Goal: Task Accomplishment & Management: Use online tool/utility

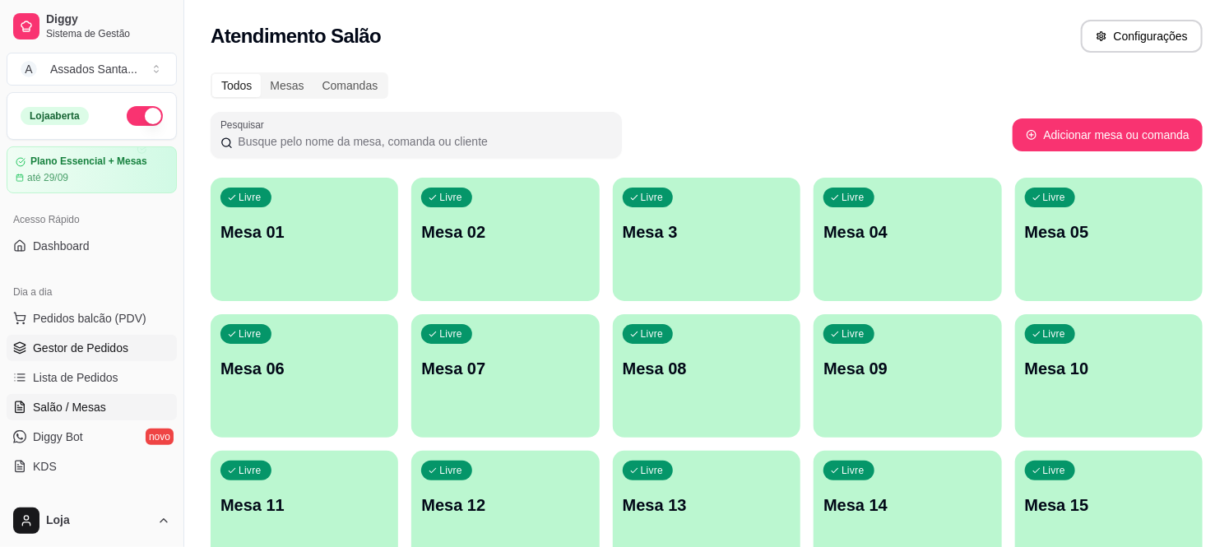
click at [90, 348] on span "Gestor de Pedidos" at bounding box center [80, 348] width 95 height 16
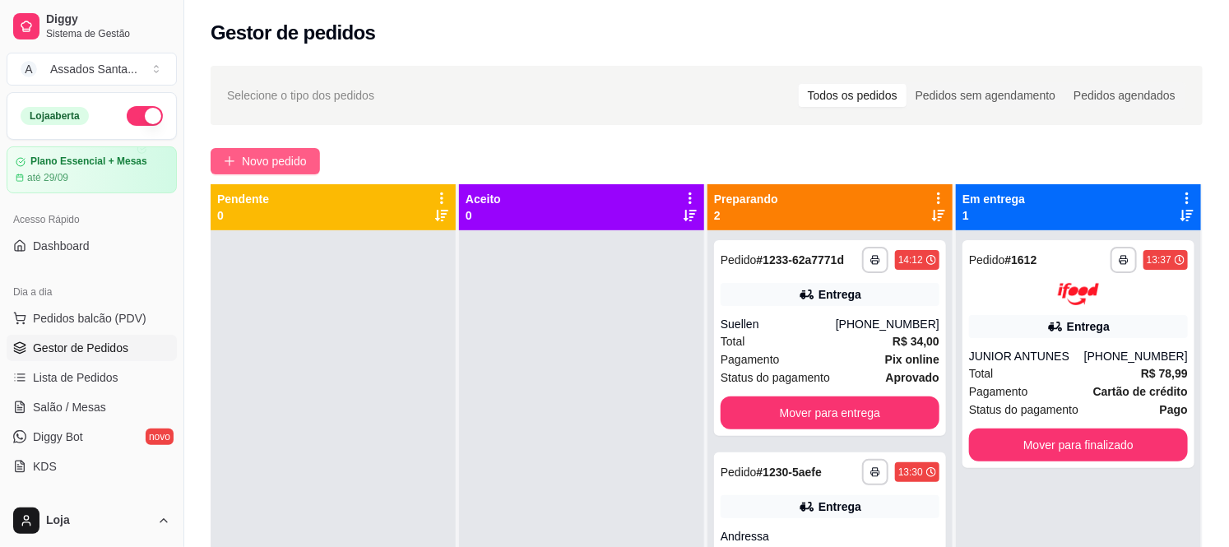
click at [314, 174] on button "Novo pedido" at bounding box center [265, 161] width 109 height 26
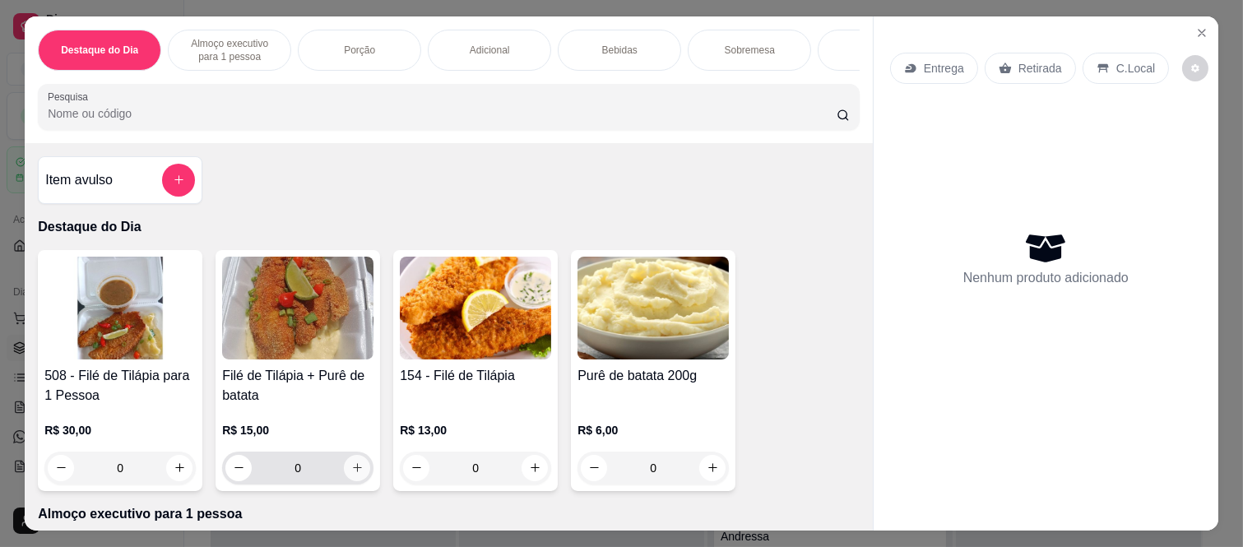
click at [351, 474] on icon "increase-product-quantity" at bounding box center [357, 468] width 12 height 12
type input "1"
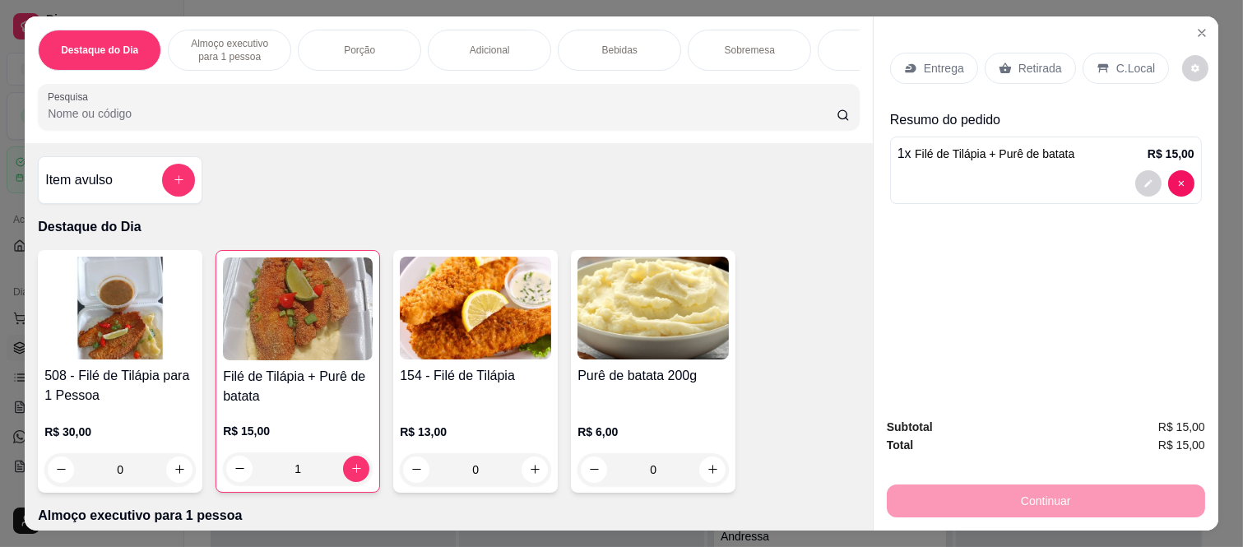
click at [174, 475] on div "0" at bounding box center [119, 469] width 151 height 33
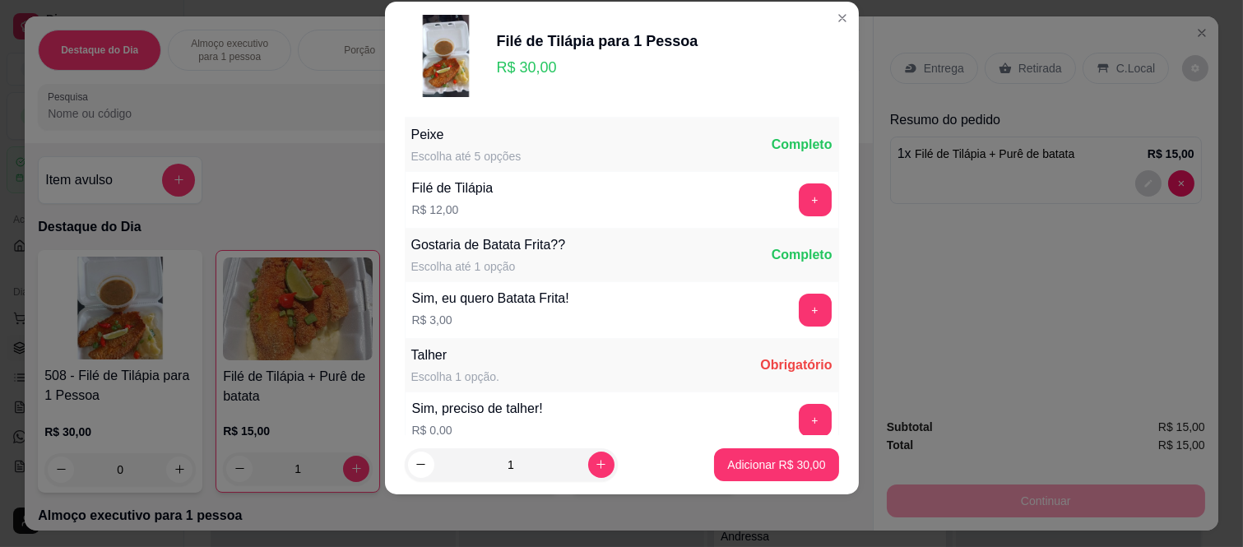
scroll to position [91, 0]
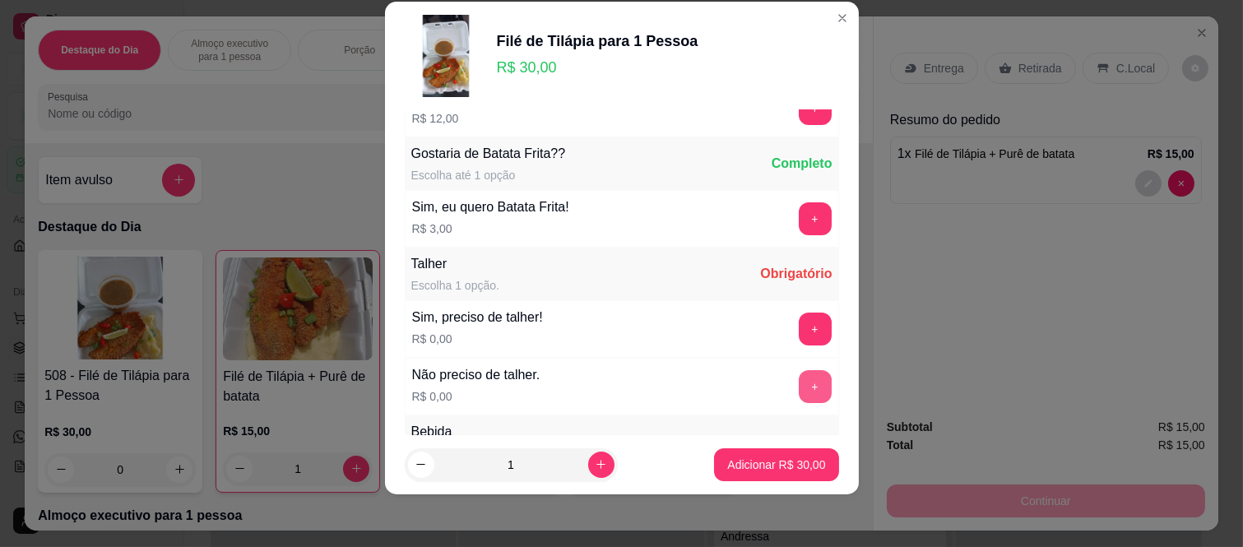
click at [799, 390] on button "+" at bounding box center [815, 386] width 33 height 33
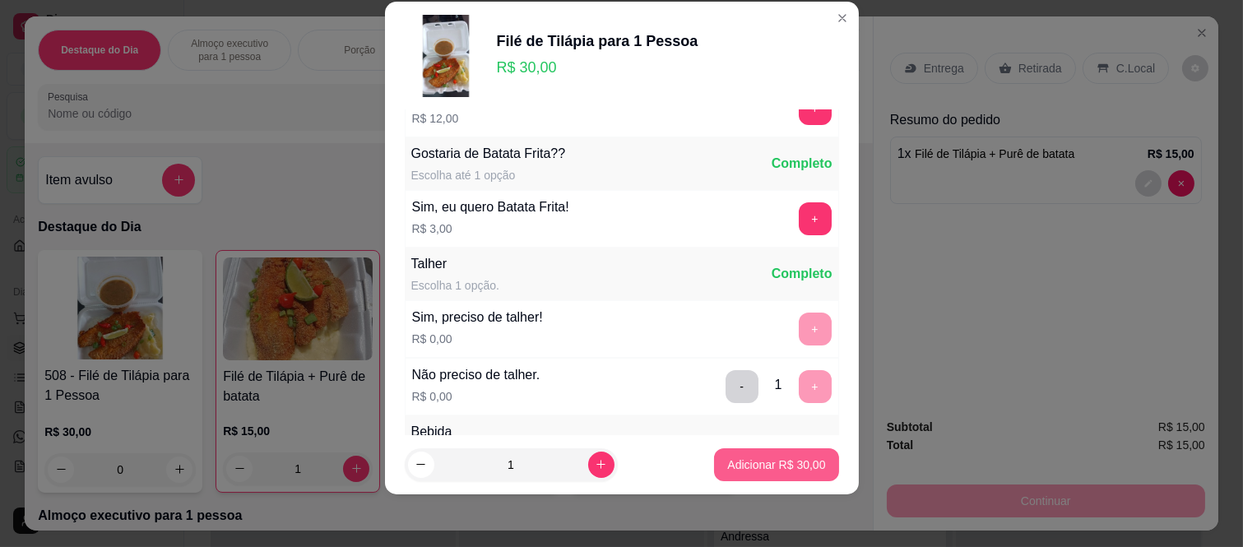
click at [744, 473] on button "Adicionar R$ 30,00" at bounding box center [776, 464] width 124 height 33
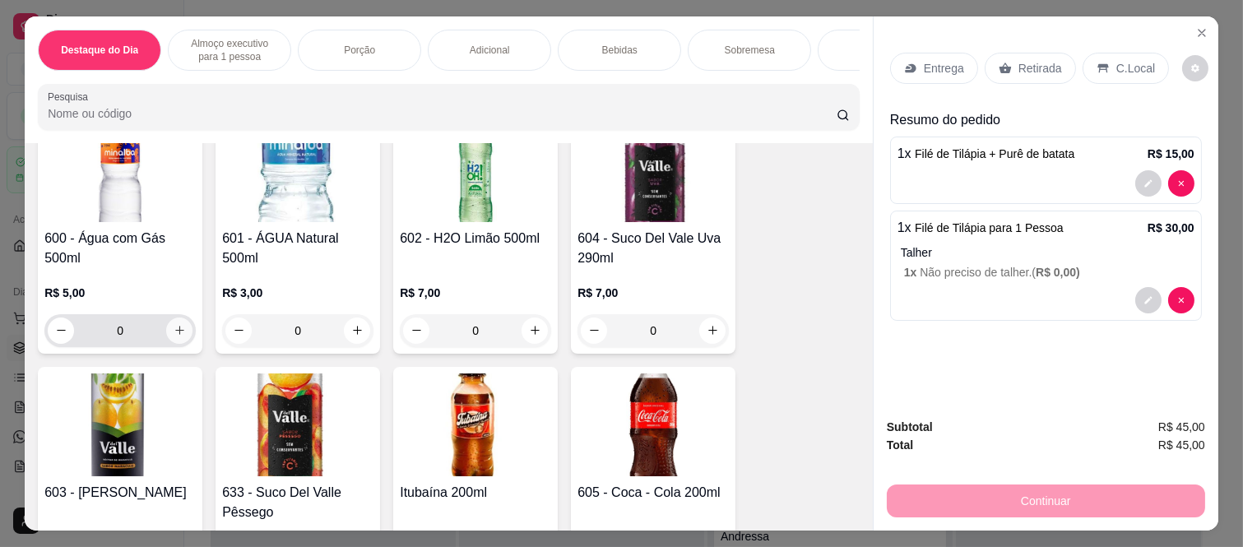
click at [174, 336] on icon "increase-product-quantity" at bounding box center [180, 330] width 12 height 12
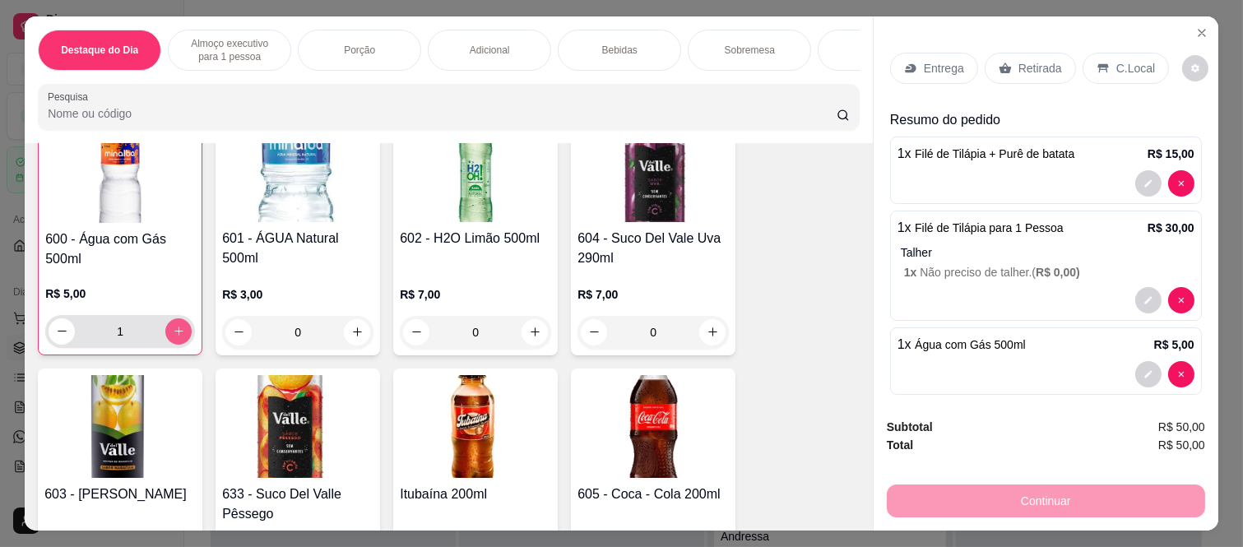
type input "1"
click at [1018, 67] on p "Retirada" at bounding box center [1040, 68] width 44 height 16
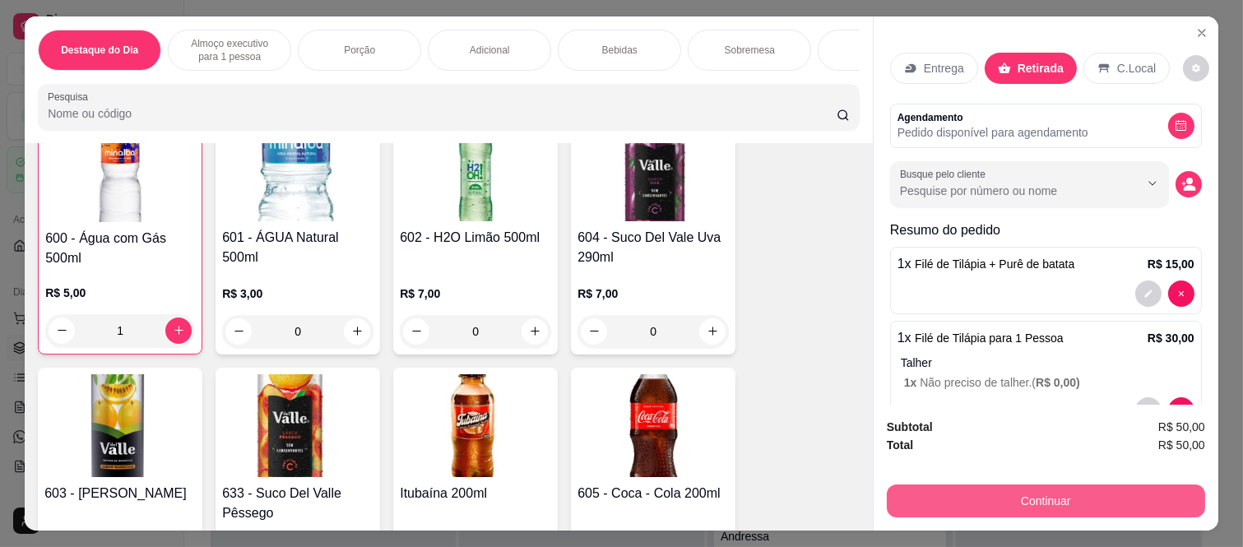
click at [1010, 494] on button "Continuar" at bounding box center [1046, 501] width 318 height 33
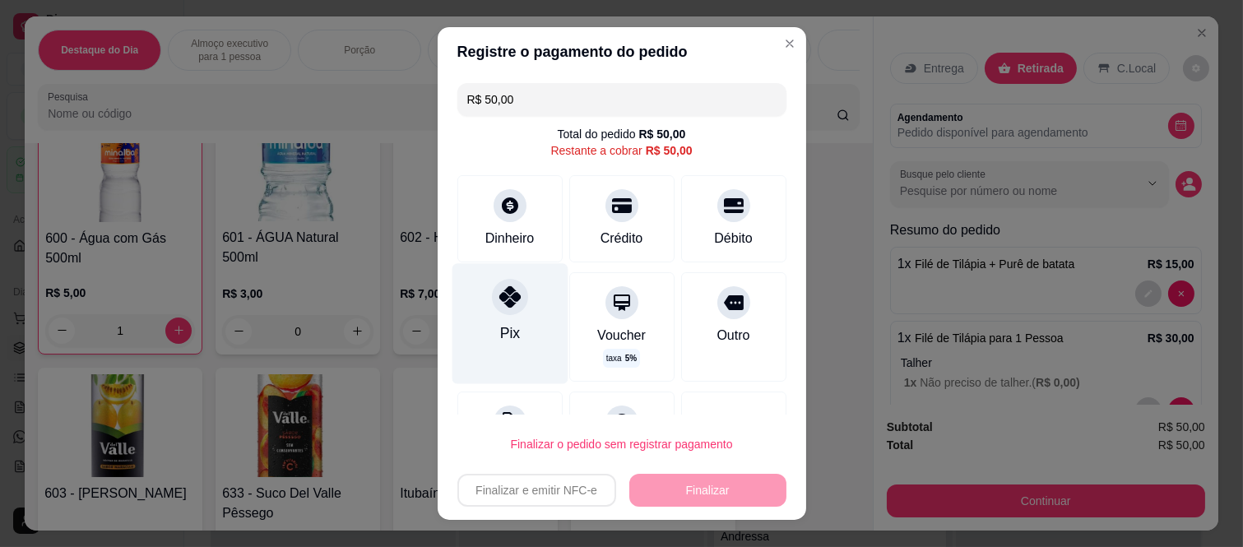
click at [503, 319] on div "Pix" at bounding box center [510, 324] width 116 height 120
type input "R$ 0,00"
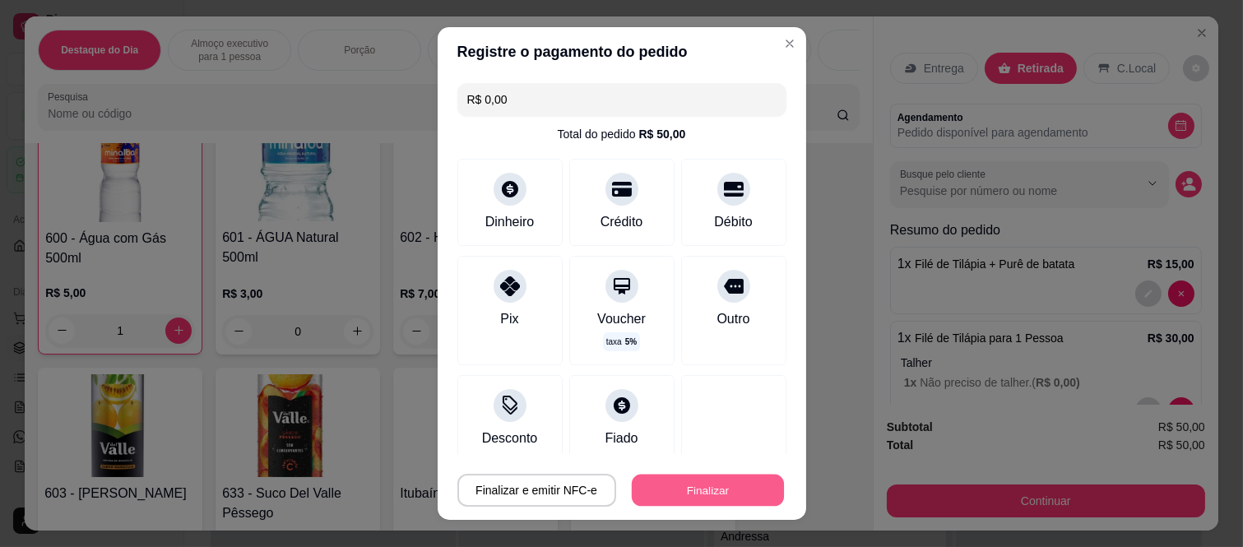
click at [667, 495] on button "Finalizar" at bounding box center [708, 490] width 152 height 32
type input "0"
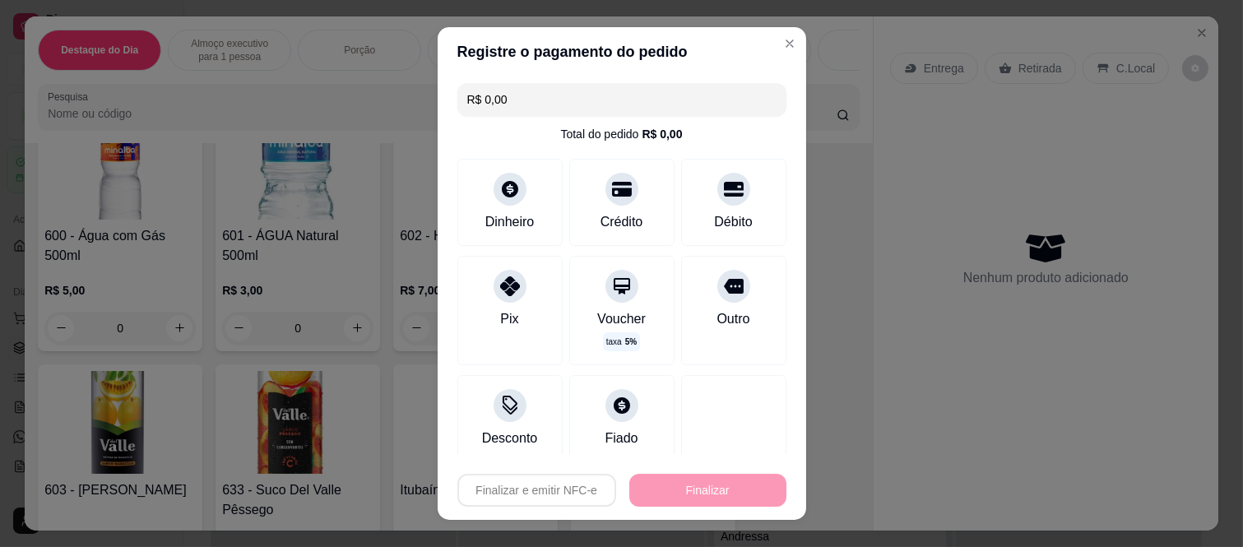
type input "-R$ 50,00"
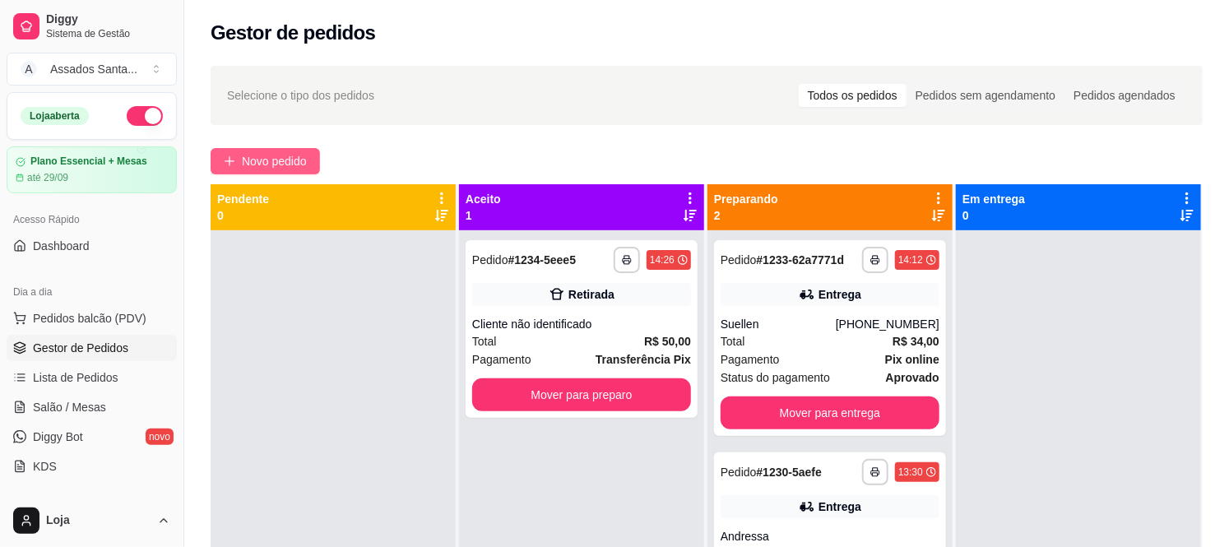
click at [270, 168] on span "Novo pedido" at bounding box center [274, 161] width 65 height 18
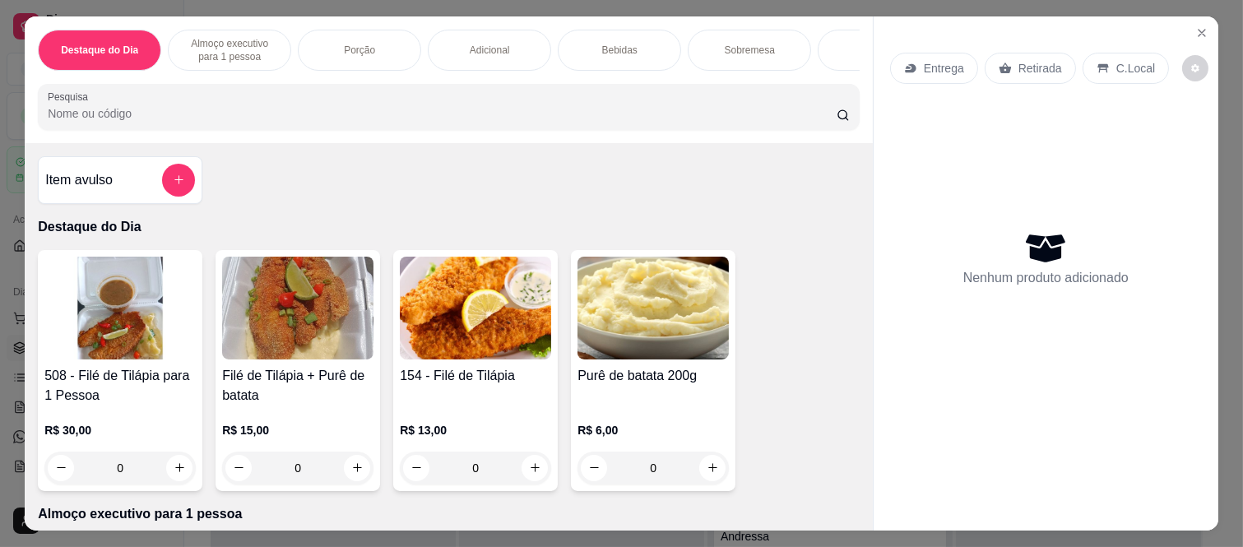
click at [907, 62] on icon at bounding box center [910, 68] width 13 height 13
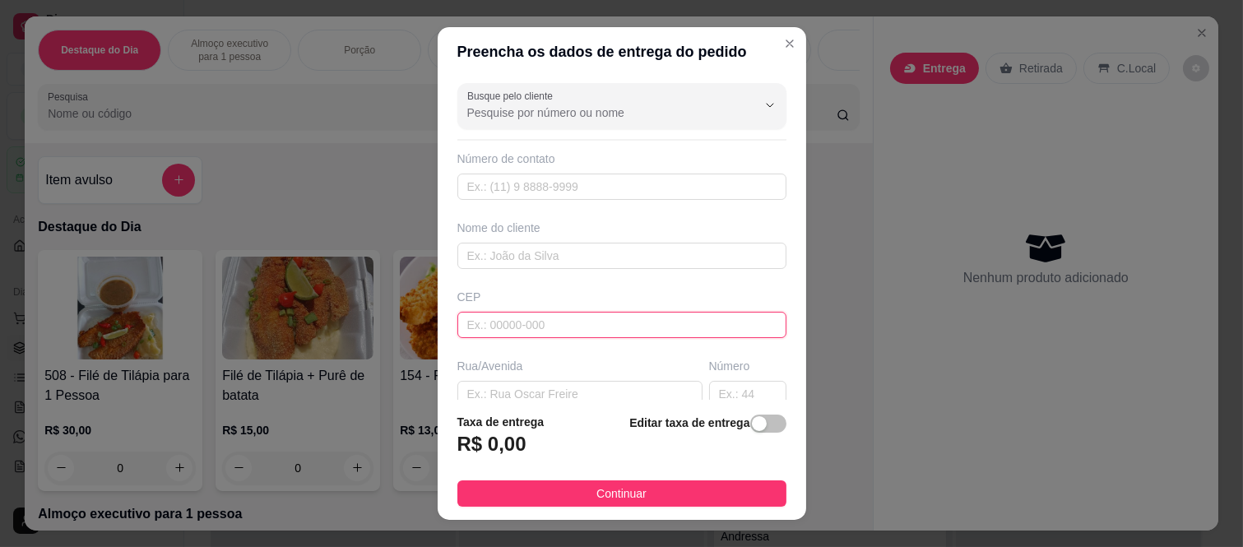
click at [565, 323] on input "text" at bounding box center [621, 325] width 329 height 26
paste input "08260220"
type input "08260220"
type input "Rua [PERSON_NAME]"
type input "[GEOGRAPHIC_DATA]"
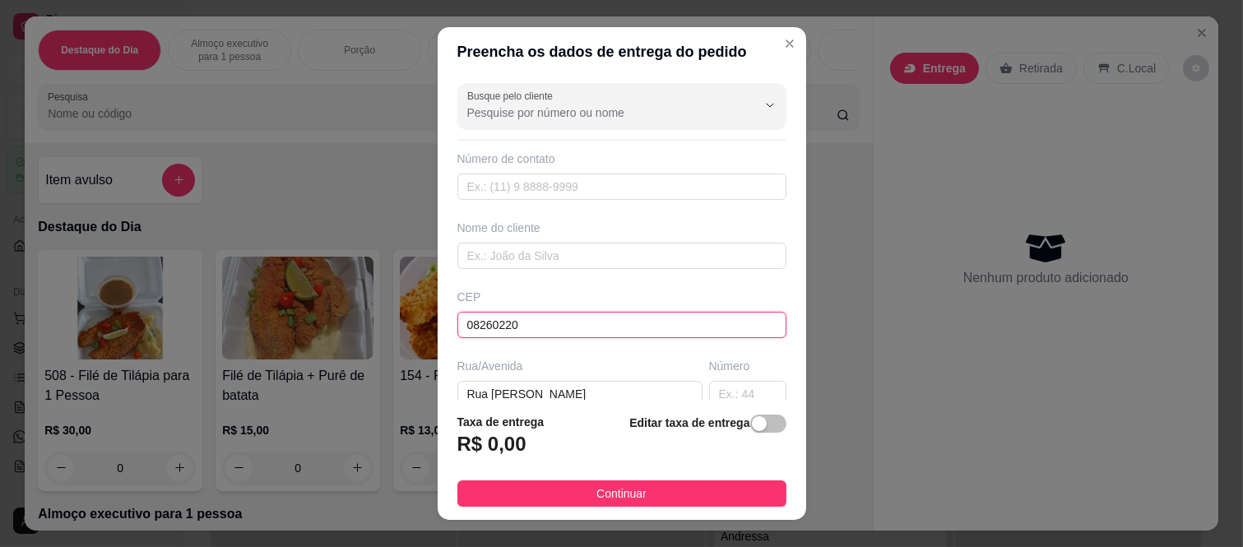
type input "[GEOGRAPHIC_DATA]"
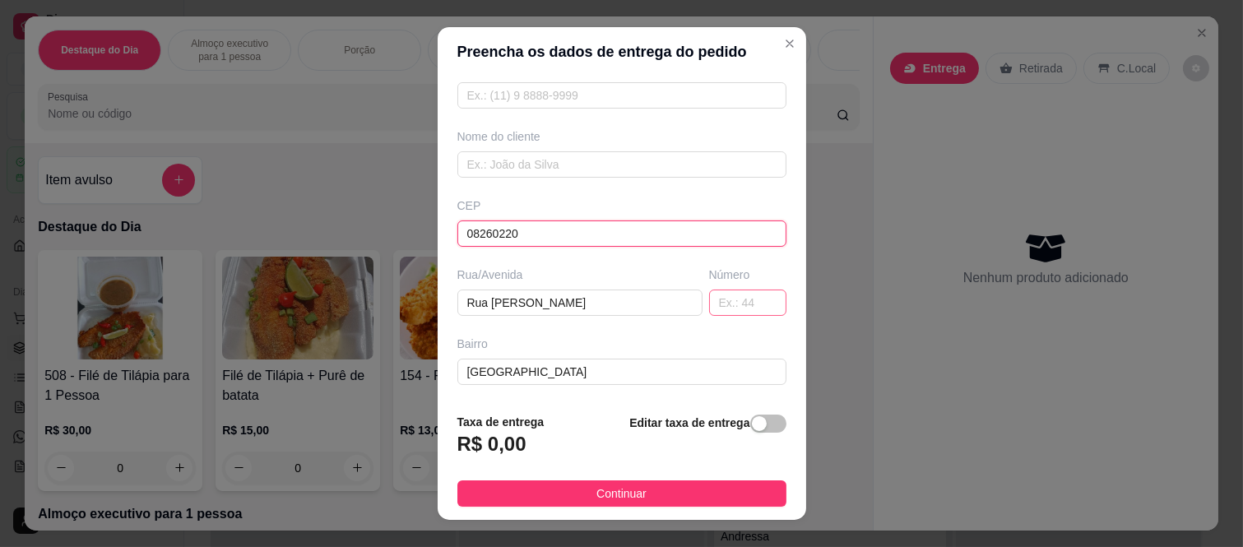
type input "08260220"
click at [709, 291] on input "text" at bounding box center [747, 303] width 77 height 26
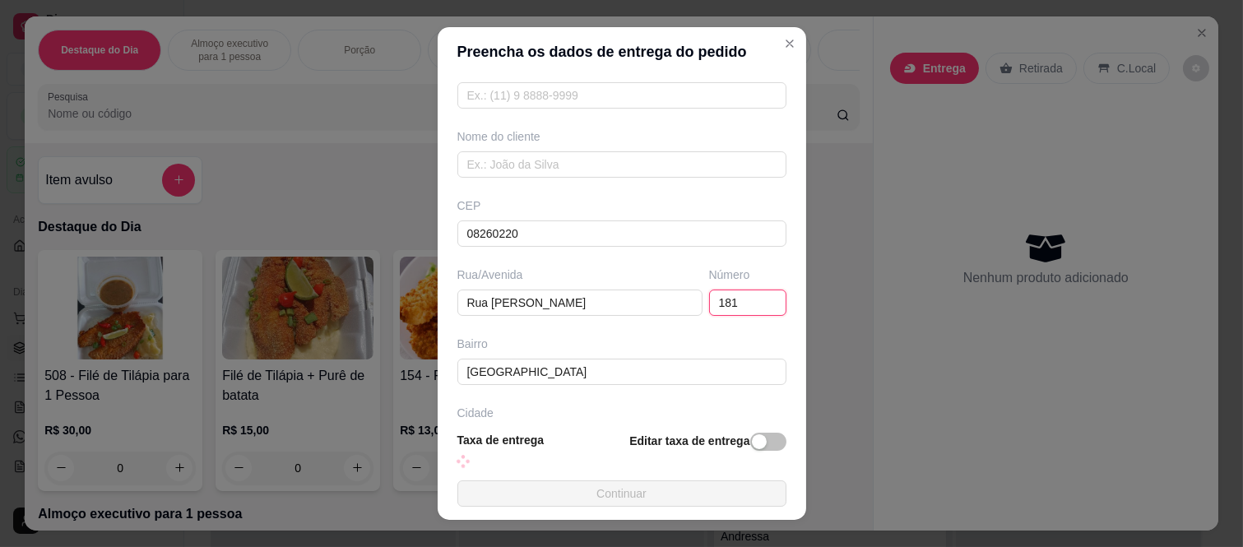
type input "181"
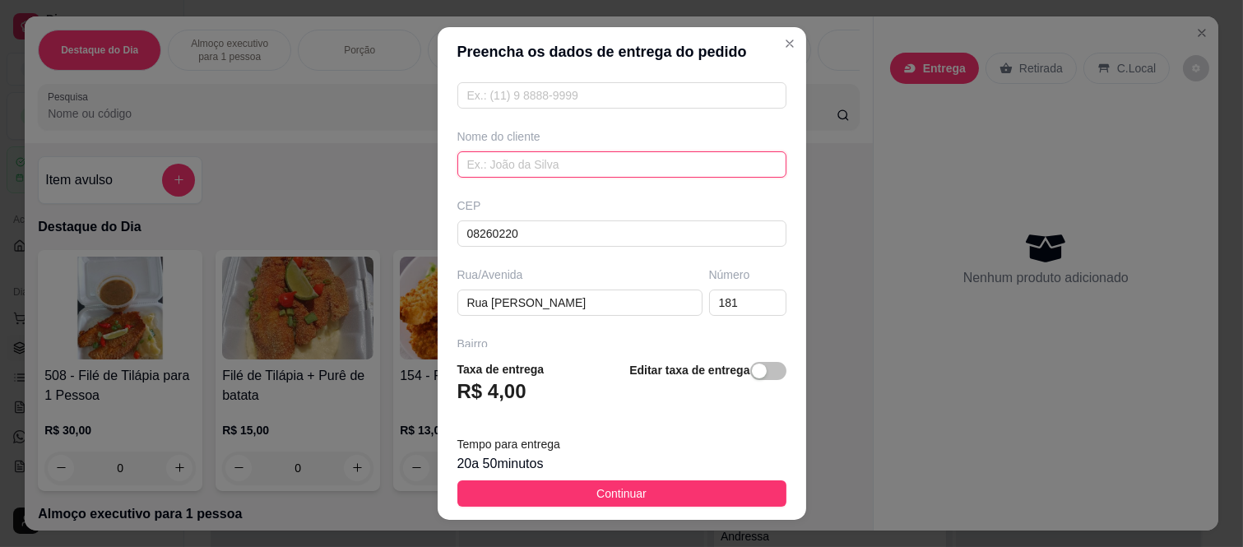
click at [518, 165] on input "text" at bounding box center [621, 164] width 329 height 26
paste input "vitor"
type input "vitor"
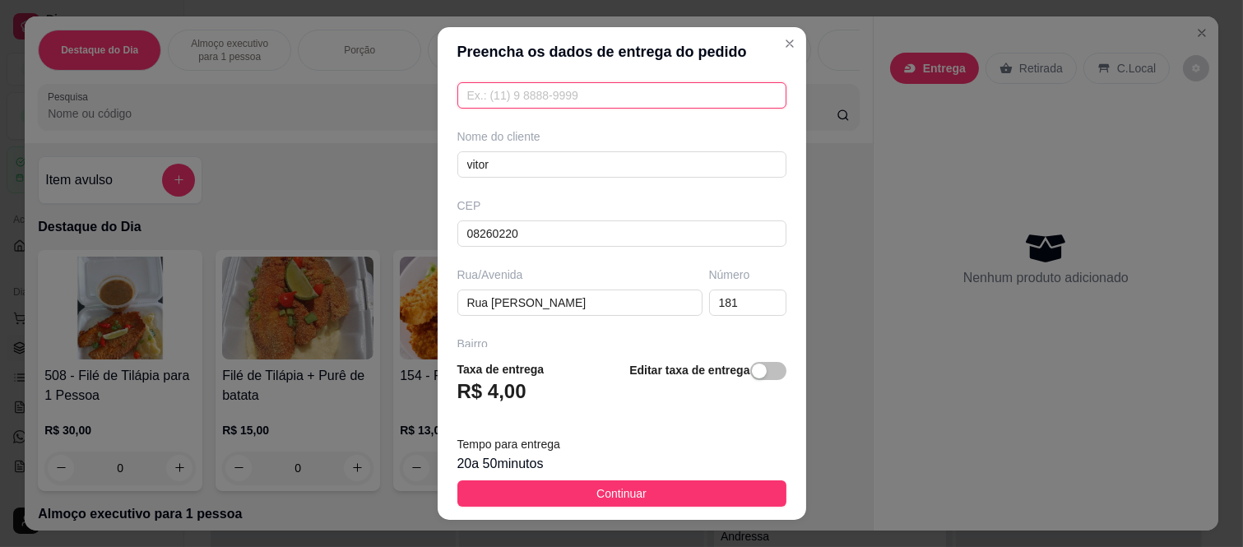
click at [556, 92] on input "text" at bounding box center [621, 95] width 329 height 26
paste input "[PHONE_NUMBER]"
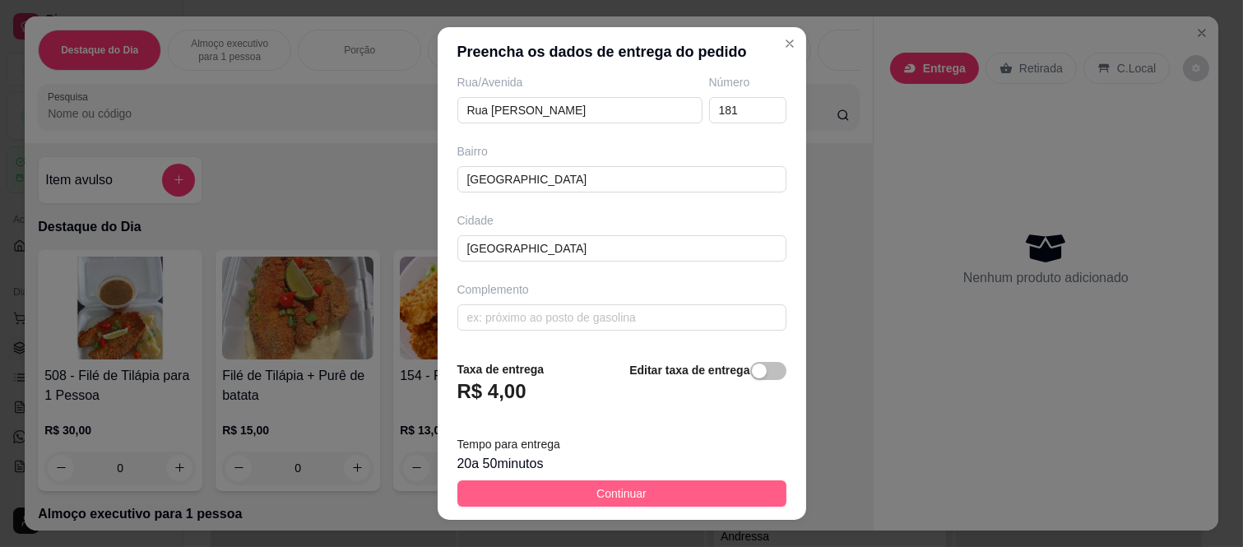
scroll to position [26, 0]
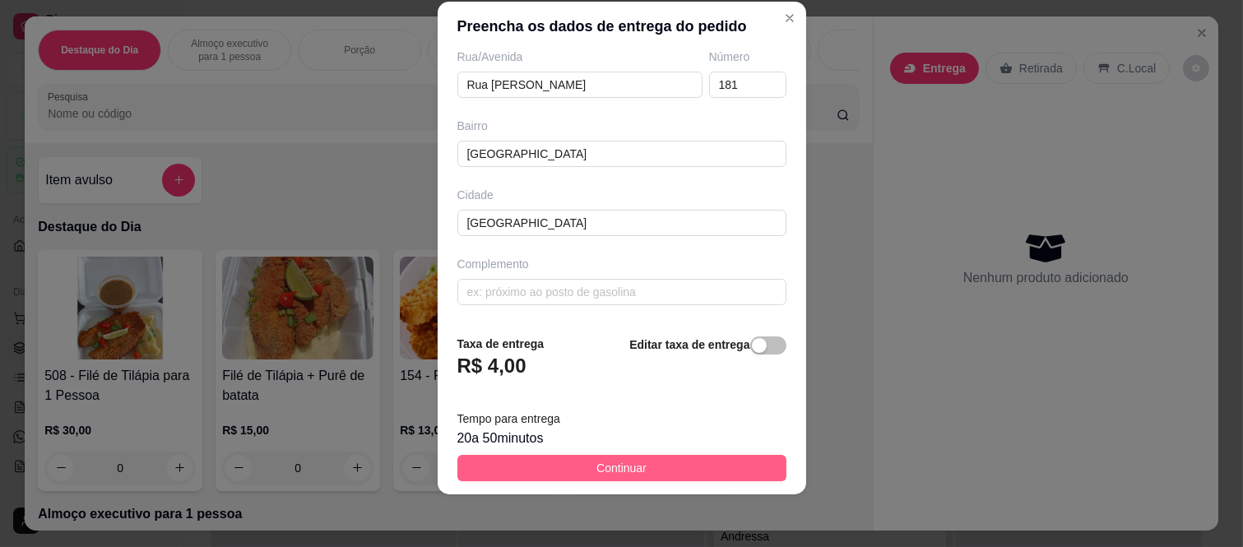
type input "[PHONE_NUMBER]"
click at [576, 475] on button "Continuar" at bounding box center [621, 468] width 329 height 26
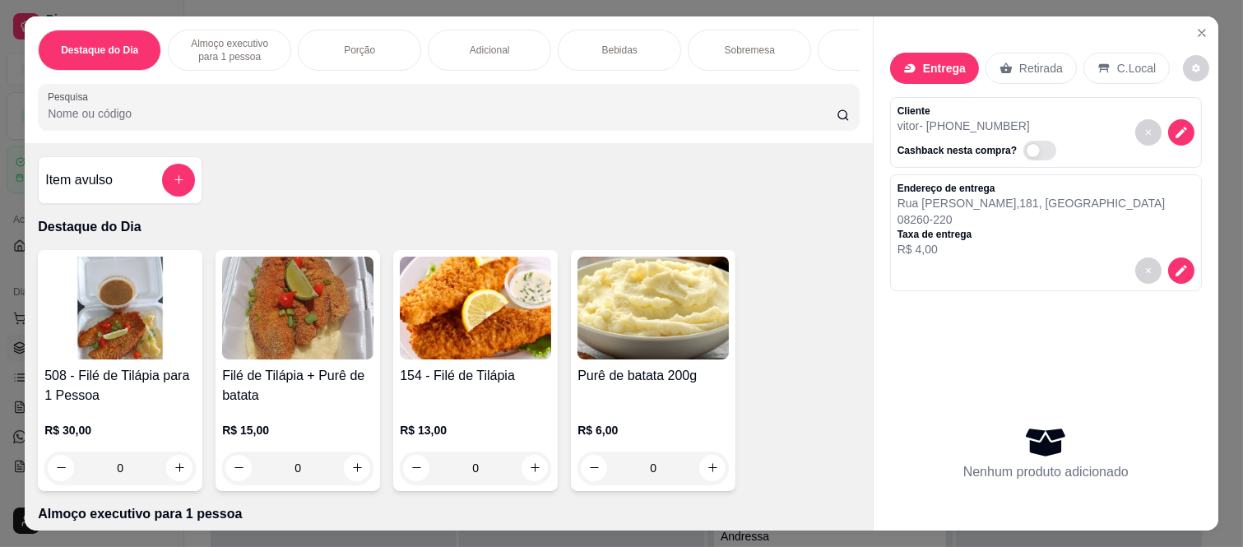
click at [179, 466] on div "0" at bounding box center [119, 468] width 151 height 33
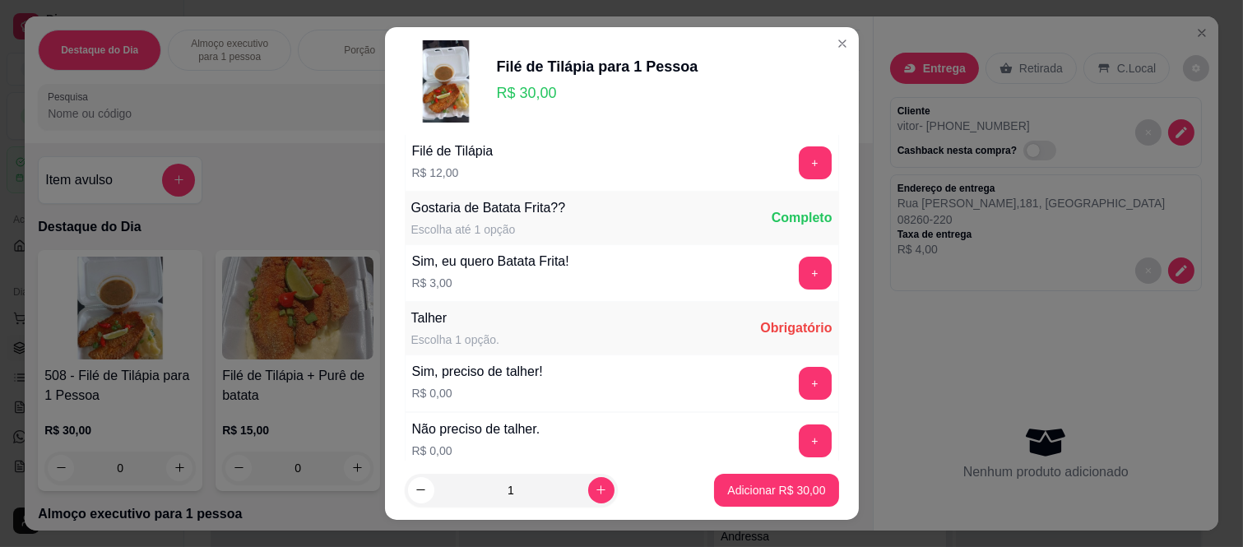
scroll to position [91, 0]
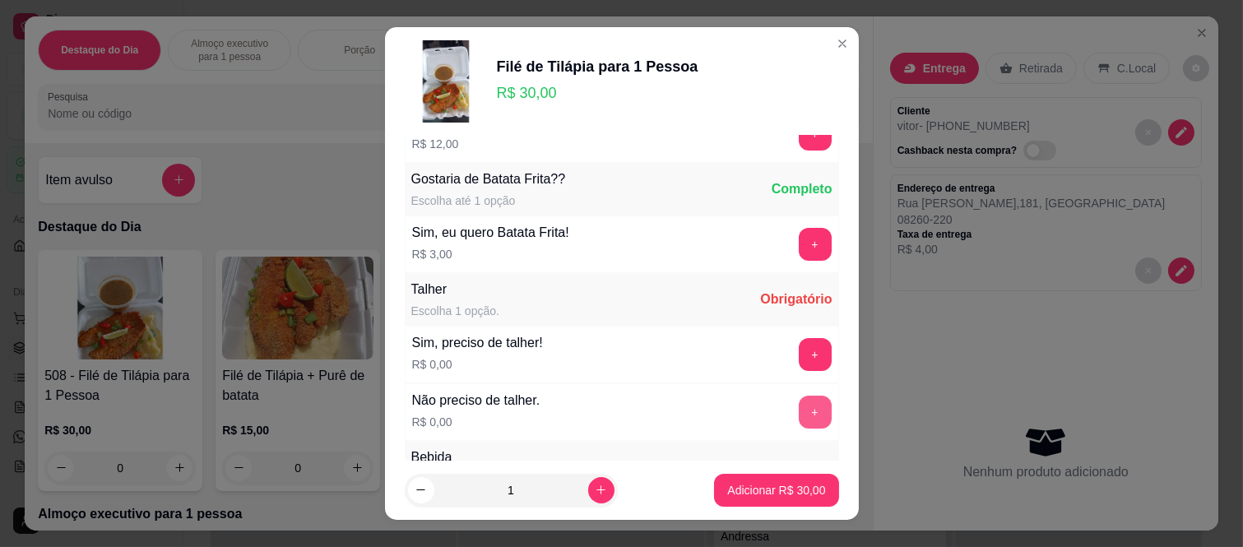
click at [799, 410] on button "+" at bounding box center [815, 412] width 33 height 33
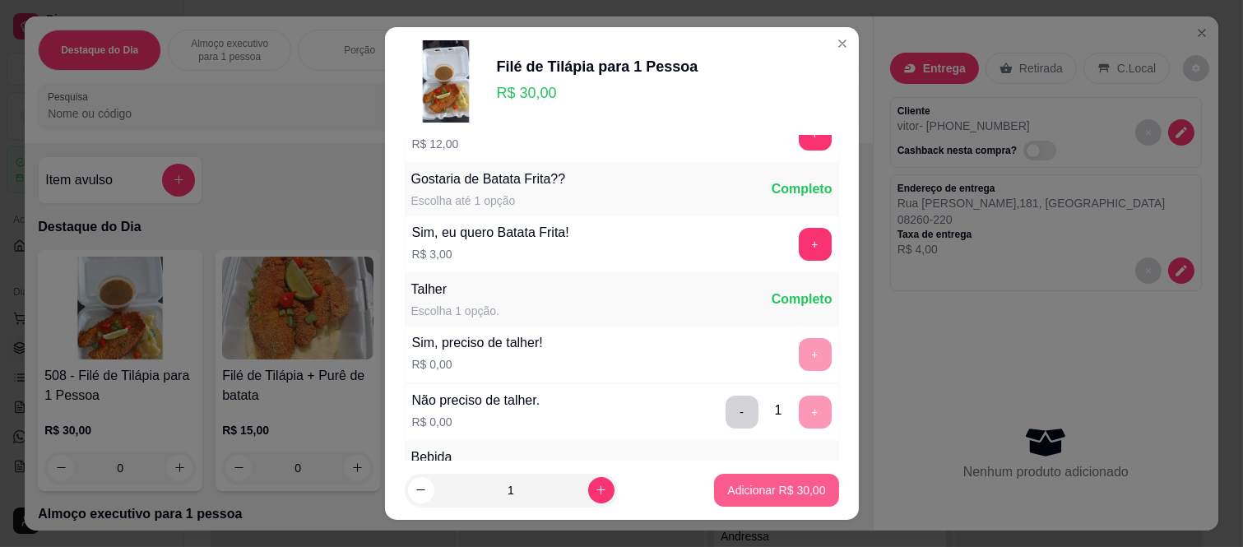
click at [770, 479] on button "Adicionar R$ 30,00" at bounding box center [776, 490] width 124 height 33
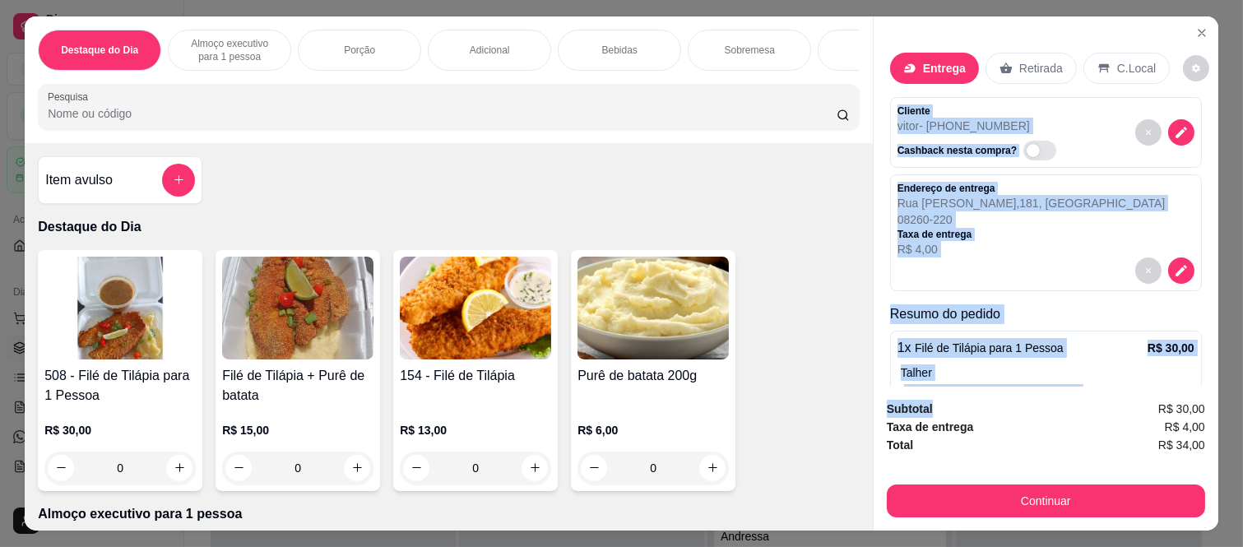
scroll to position [77, 0]
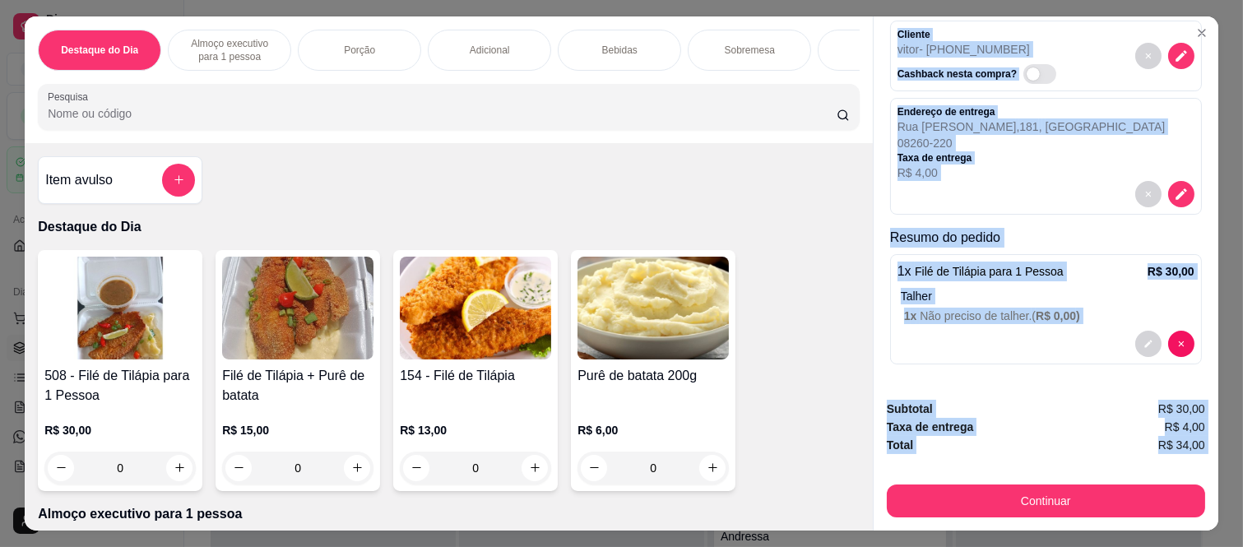
drag, startPoint x: 886, startPoint y: 100, endPoint x: 1009, endPoint y: 454, distance: 375.2
click at [1009, 454] on div "Entrega Retirada C.Local Cliente vitor - [PHONE_NUMBER] Cashback nesta compra? …" at bounding box center [1046, 273] width 346 height 514
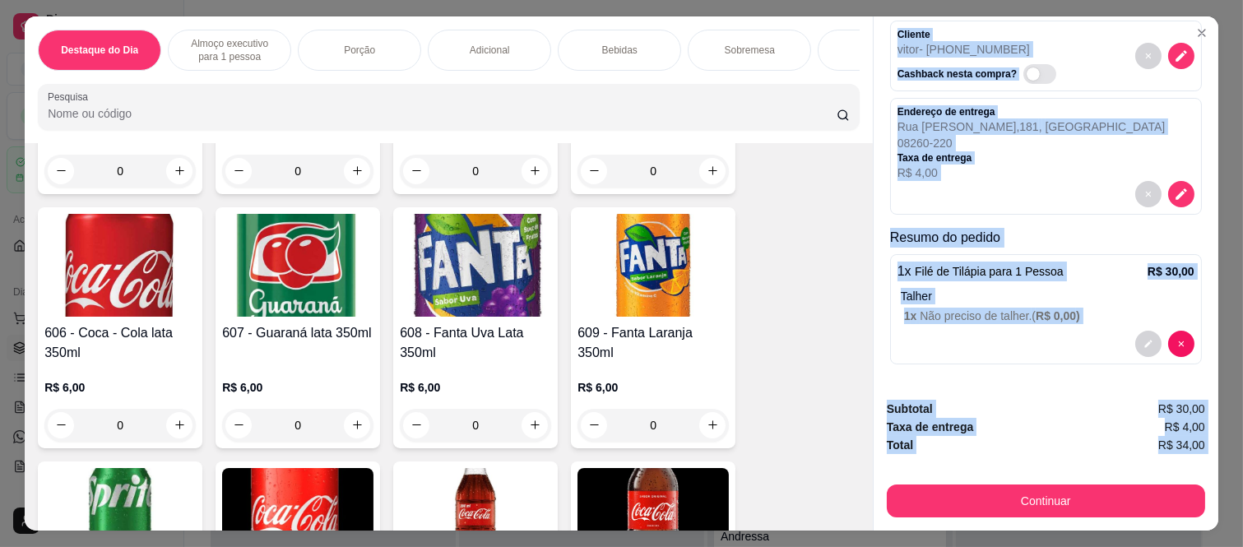
scroll to position [2833, 0]
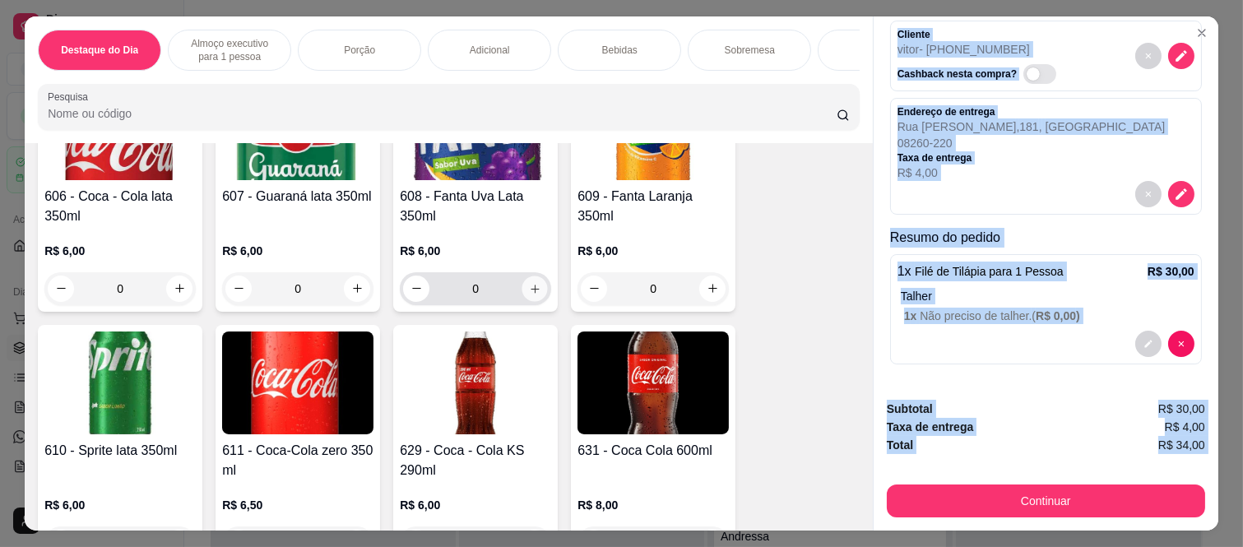
click at [536, 294] on button "increase-product-quantity" at bounding box center [535, 289] width 26 height 26
type input "1"
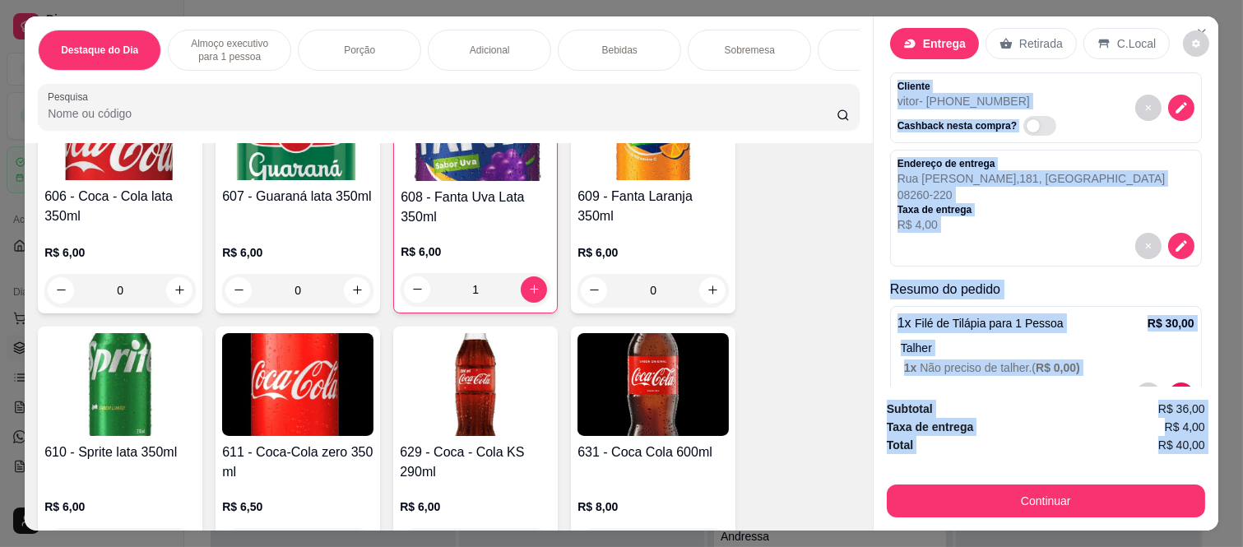
scroll to position [0, 0]
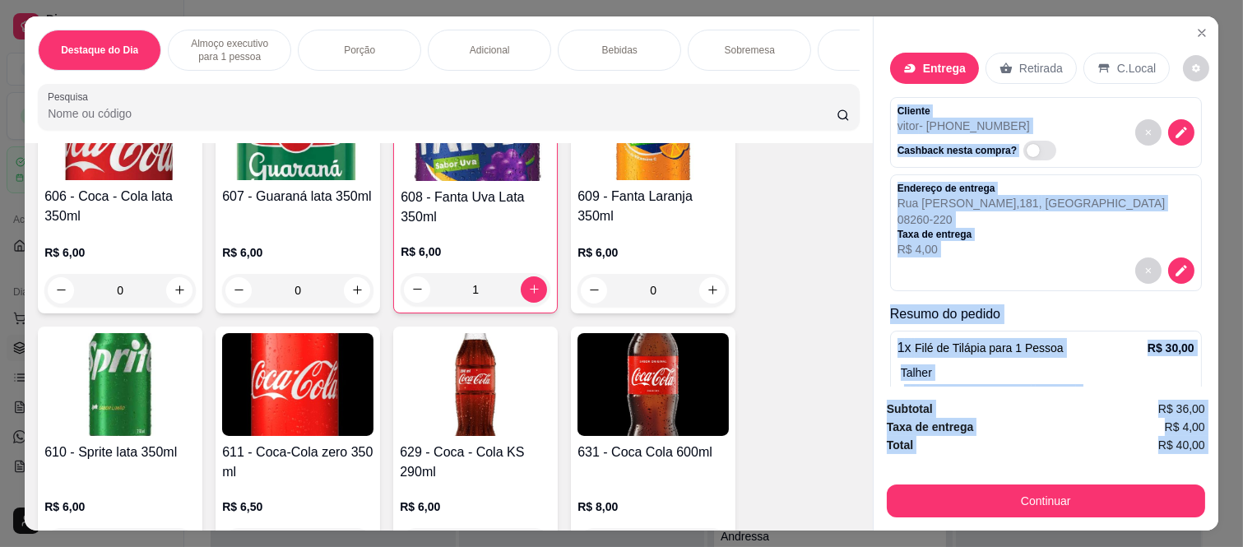
click at [898, 104] on p "Cliente" at bounding box center [980, 110] width 165 height 13
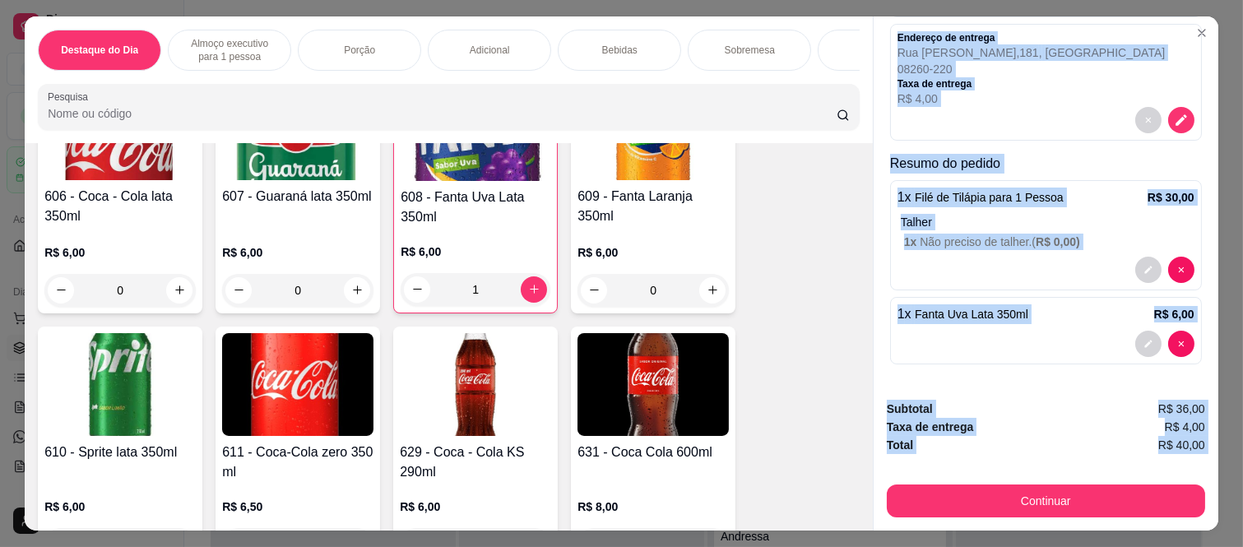
drag, startPoint x: 886, startPoint y: 96, endPoint x: 1027, endPoint y: 462, distance: 392.2
click at [1027, 462] on div "Entrega Retirada C.Local Cliente vitor - [PHONE_NUMBER] Cashback nesta compra? …" at bounding box center [1046, 273] width 346 height 514
copy div "Cliente vitor - [PHONE_NUMBER] Cashback nesta compra? Endereço de entrega [STRE…"
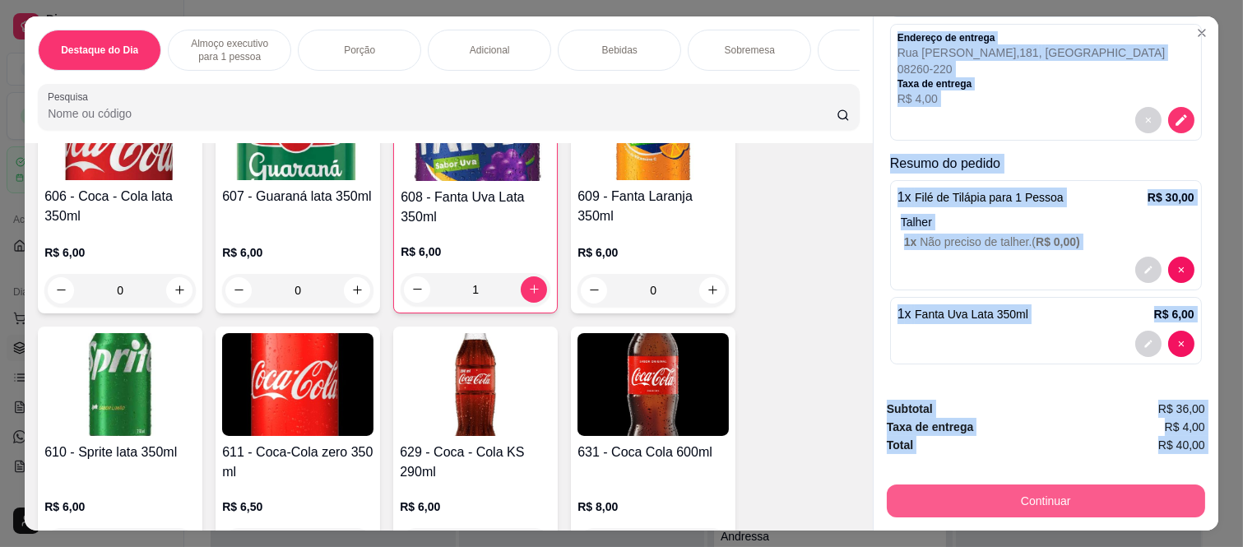
click at [1025, 499] on button "Continuar" at bounding box center [1046, 501] width 318 height 33
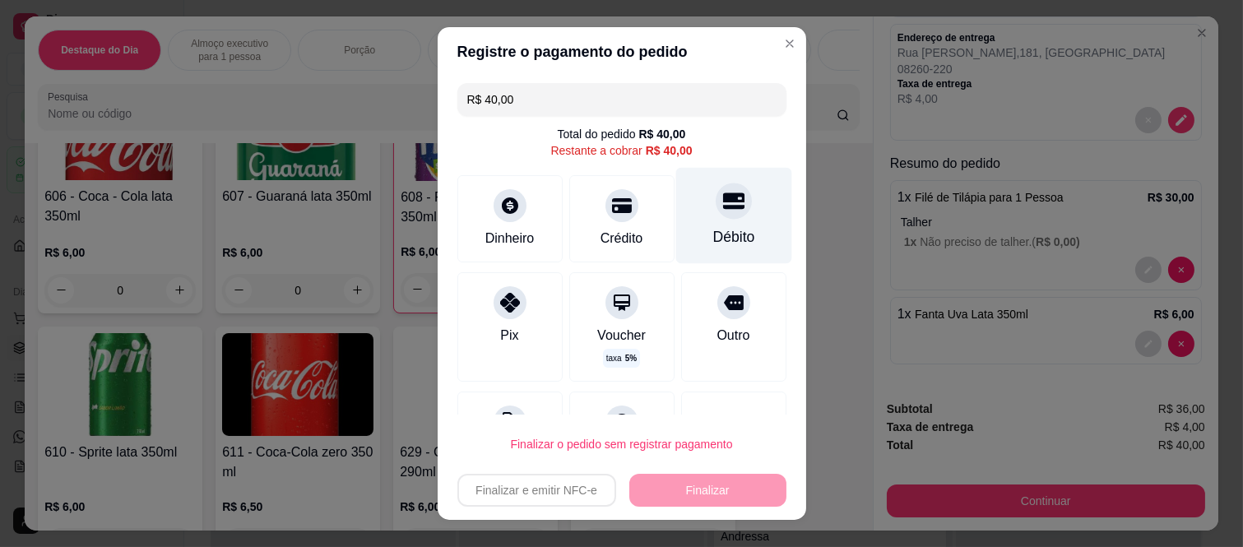
click at [707, 223] on div "Débito" at bounding box center [733, 216] width 116 height 96
type input "R$ 0,00"
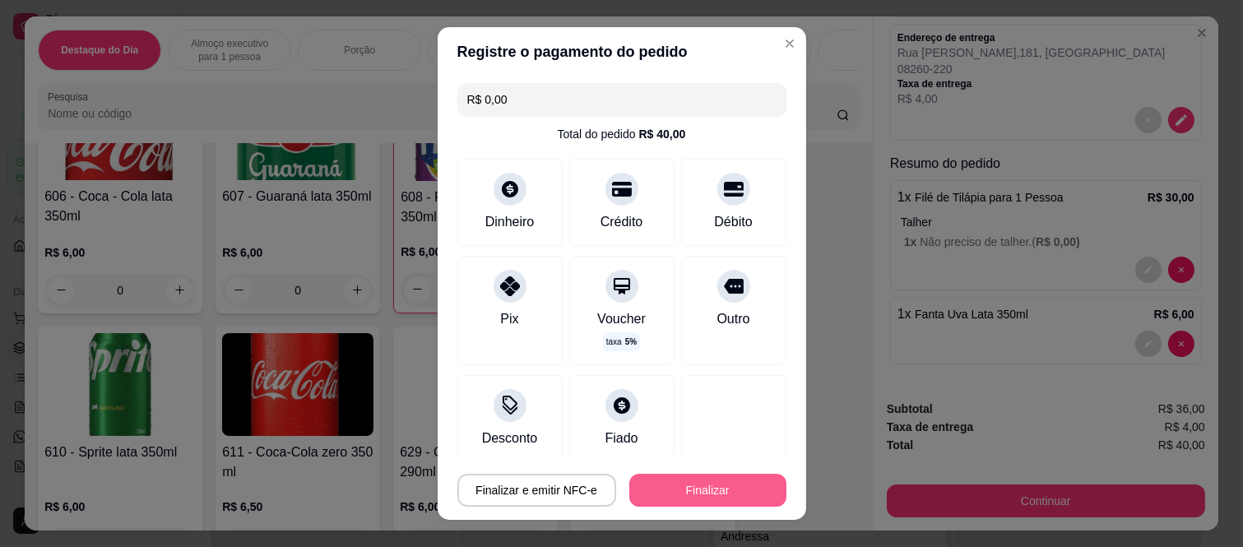
click at [716, 499] on button "Finalizar" at bounding box center [707, 490] width 157 height 33
type input "0"
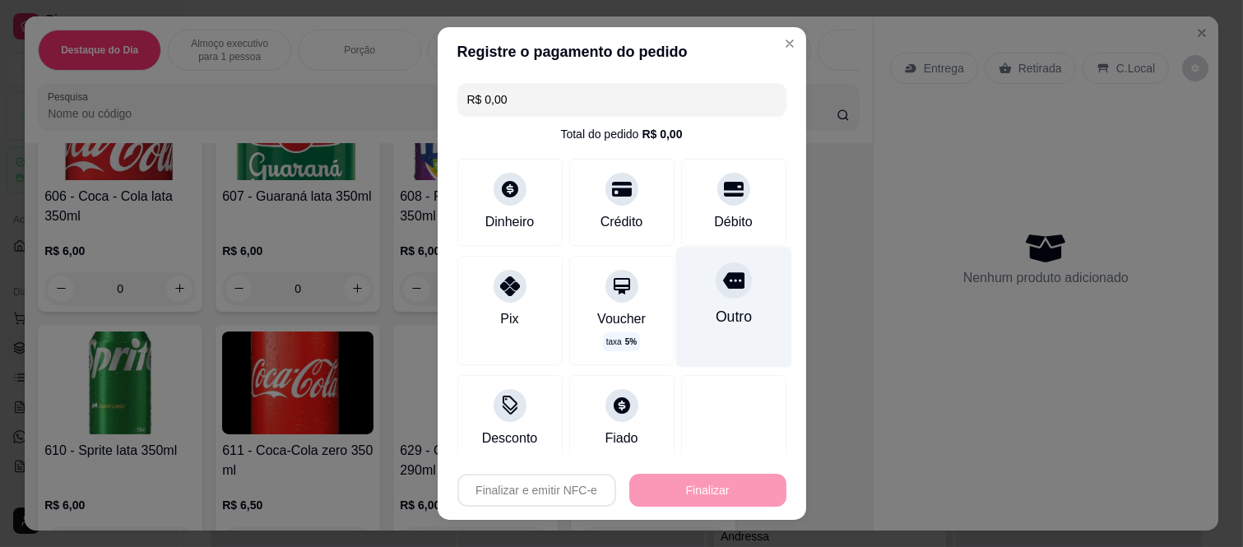
type input "-R$ 40,00"
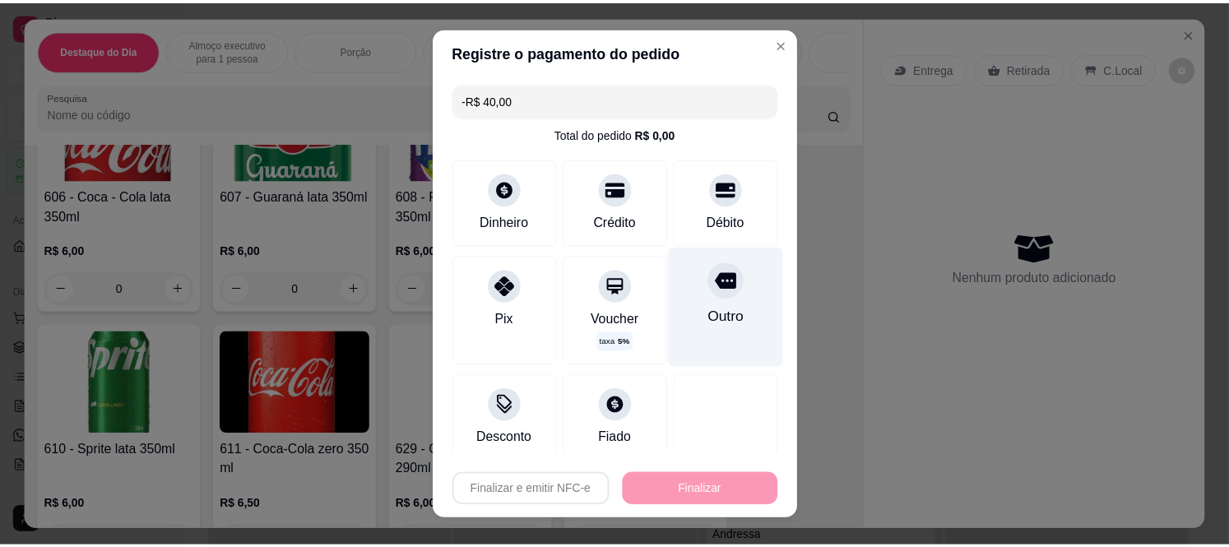
scroll to position [0, 0]
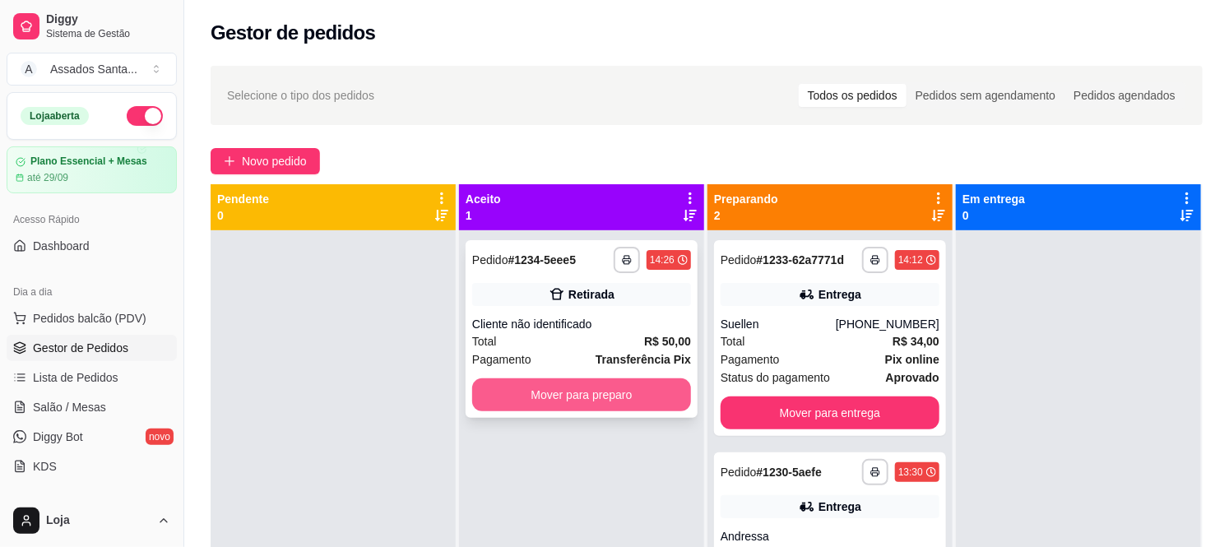
click at [540, 295] on div "Retirada" at bounding box center [581, 294] width 219 height 23
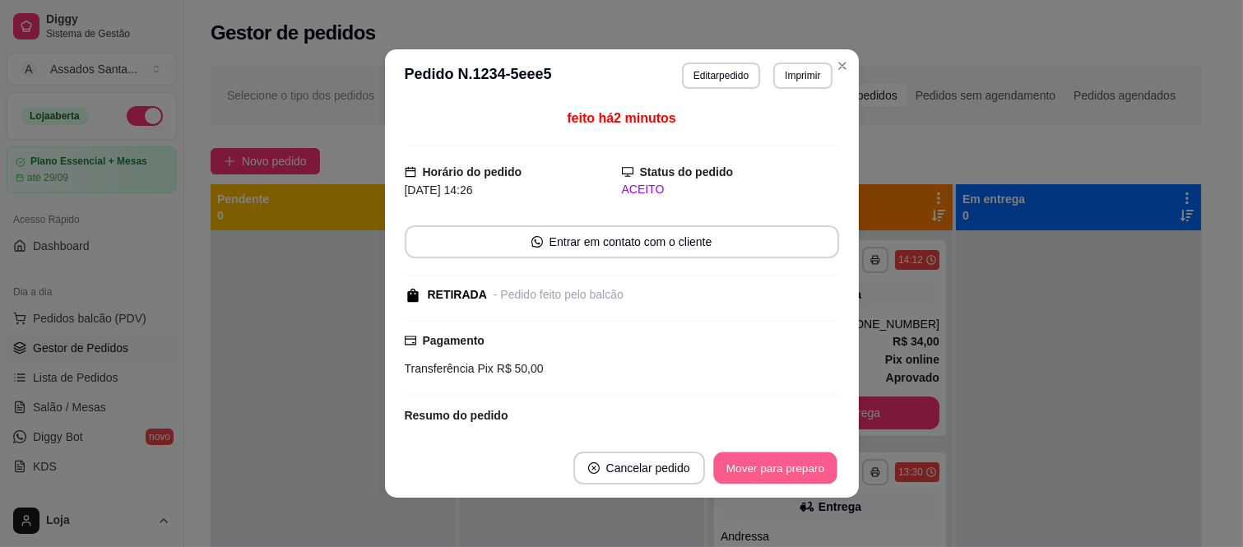
click at [770, 469] on button "Mover para preparo" at bounding box center [774, 468] width 123 height 32
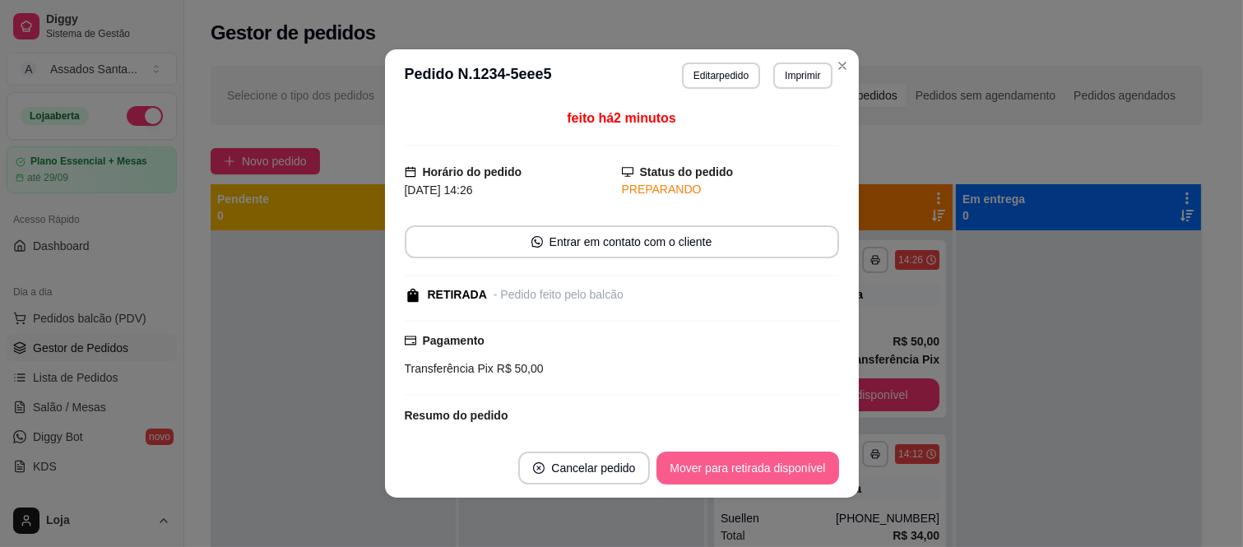
click at [770, 469] on button "Mover para retirada disponível" at bounding box center [747, 468] width 182 height 33
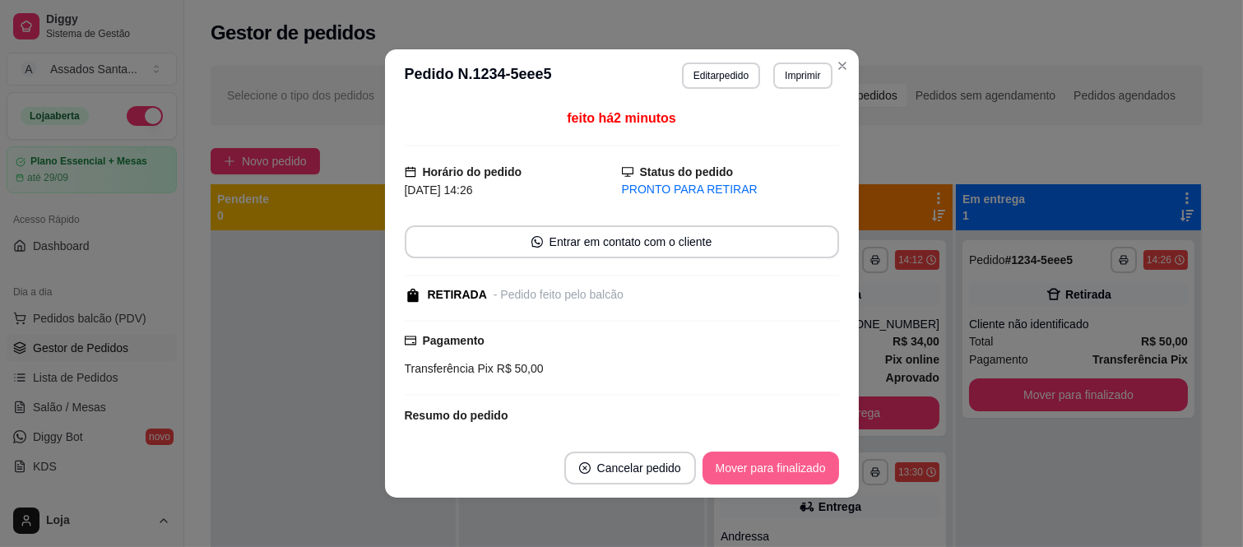
click at [770, 469] on button "Mover para finalizado" at bounding box center [771, 468] width 137 height 33
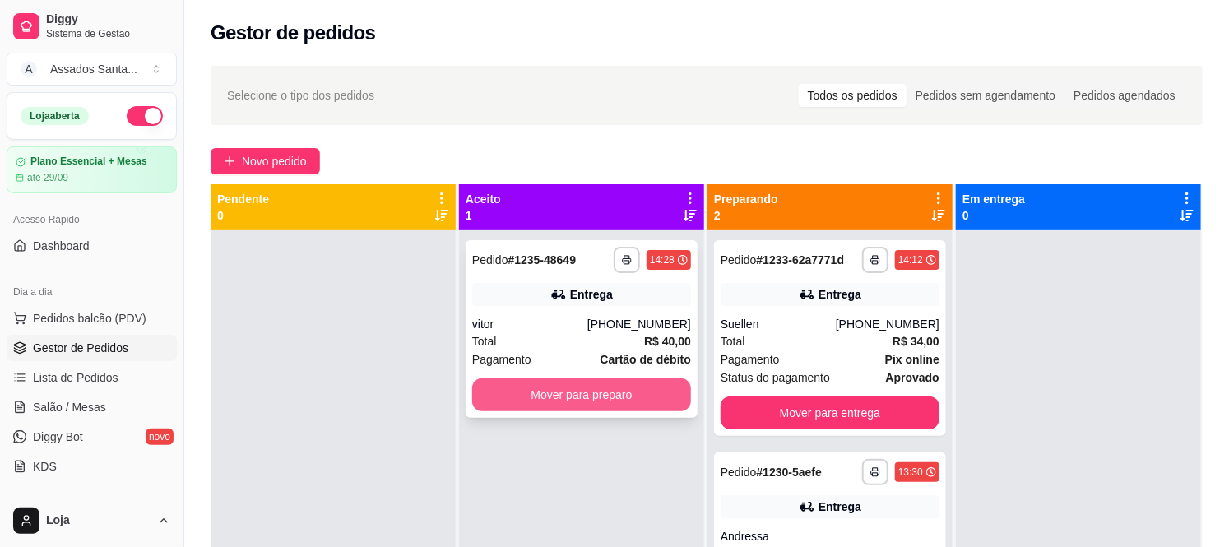
click at [528, 397] on button "Mover para preparo" at bounding box center [581, 394] width 219 height 33
